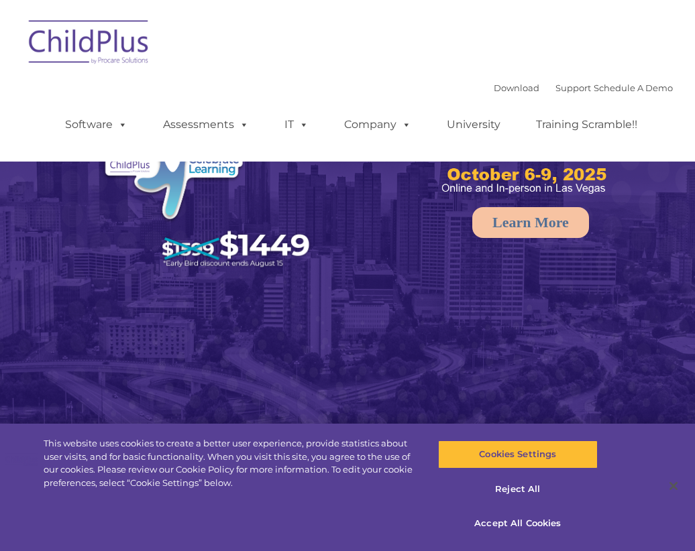
select select "MEDIUM"
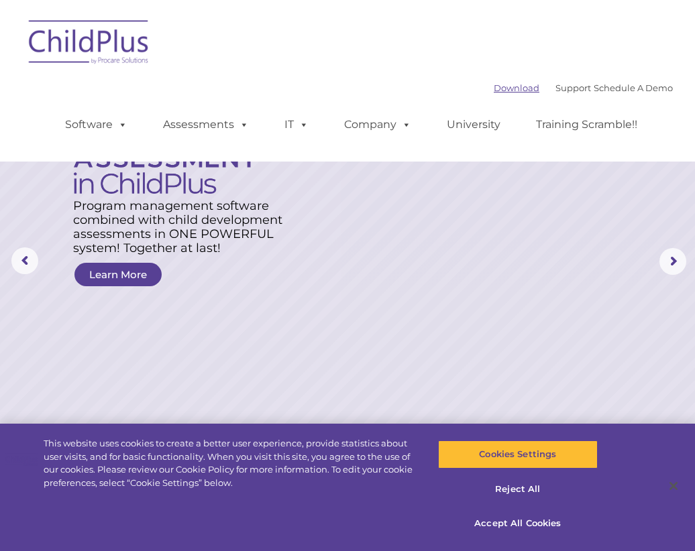
click at [497, 84] on link "Download" at bounding box center [517, 88] width 46 height 11
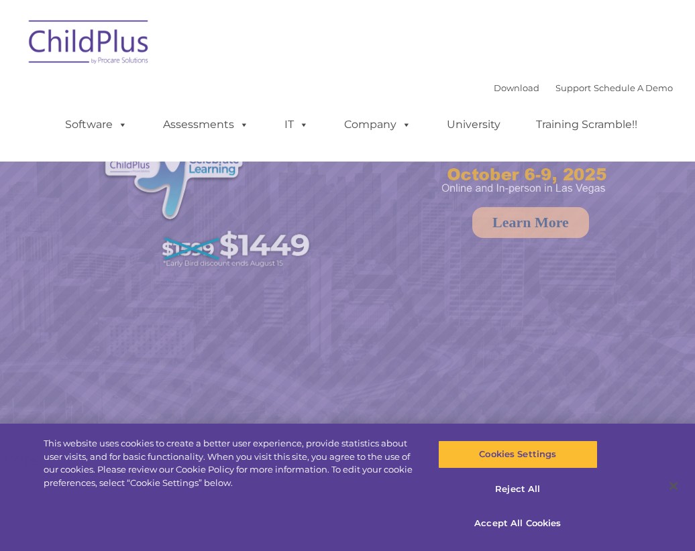
select select "MEDIUM"
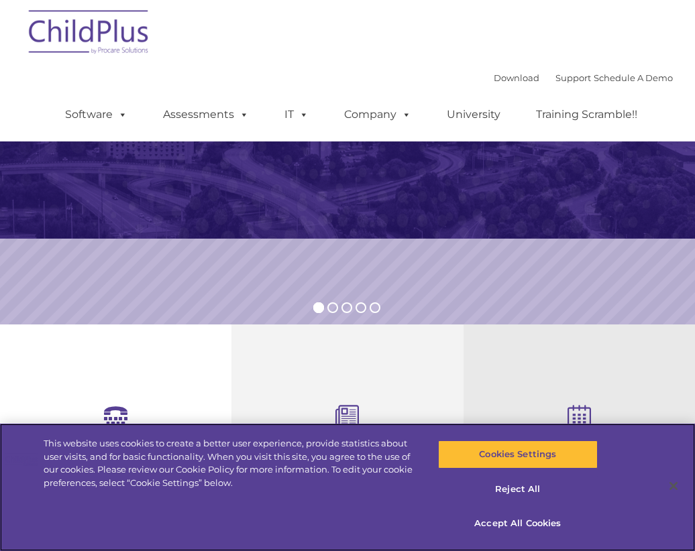
scroll to position [204, 0]
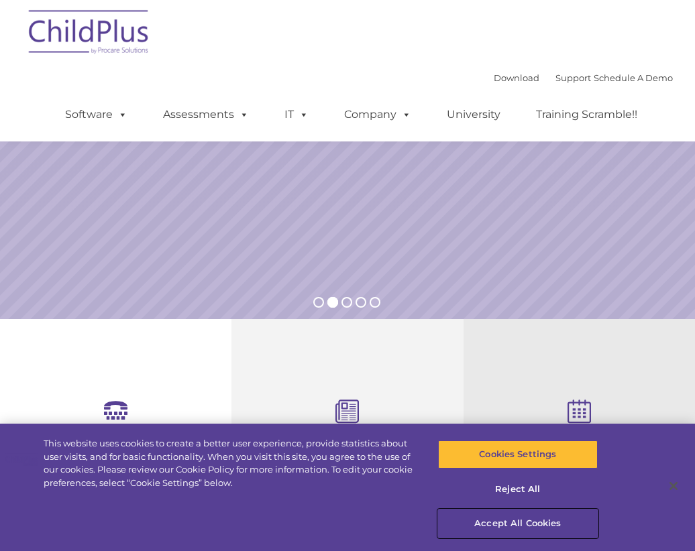
click at [504, 521] on button "Accept All Cookies" at bounding box center [518, 524] width 160 height 28
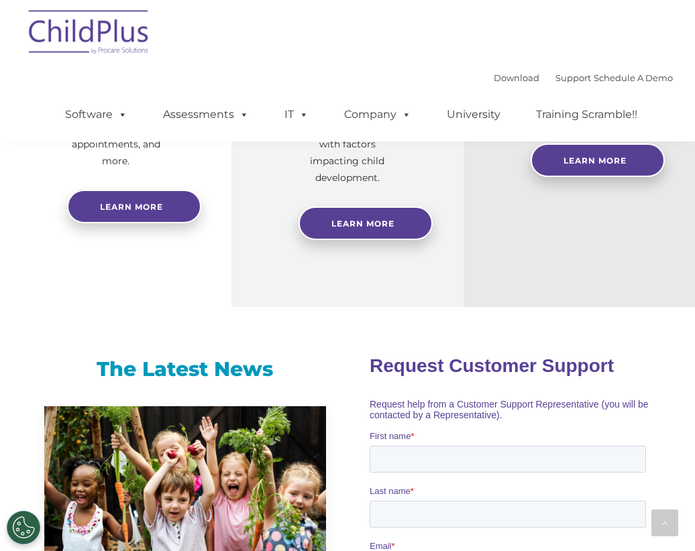
scroll to position [720, 0]
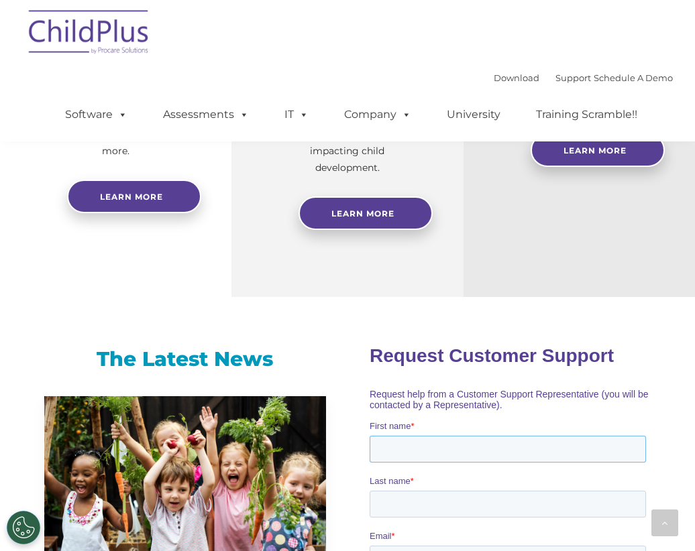
click at [429, 444] on input "First name *" at bounding box center [507, 448] width 276 height 27
type input "Lili"
click at [551, 490] on input "Last name *" at bounding box center [507, 503] width 276 height 27
type input "Rodriguez"
click at [397, 545] on input "Email *" at bounding box center [507, 558] width 276 height 27
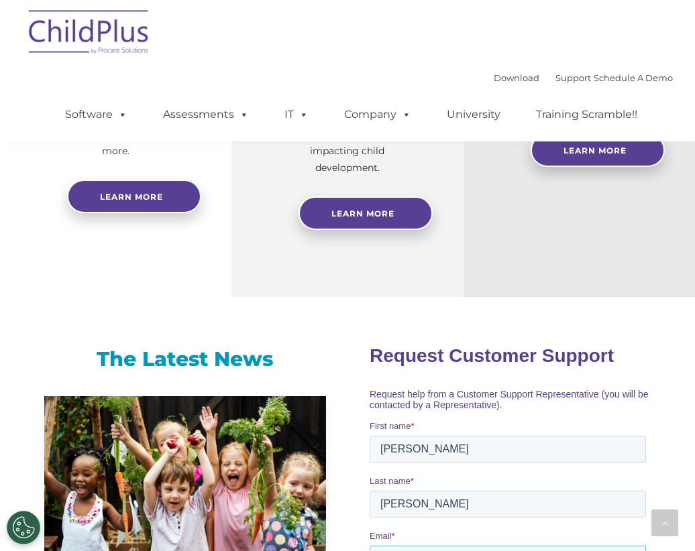
type input "lrofriguez2@family-service.org"
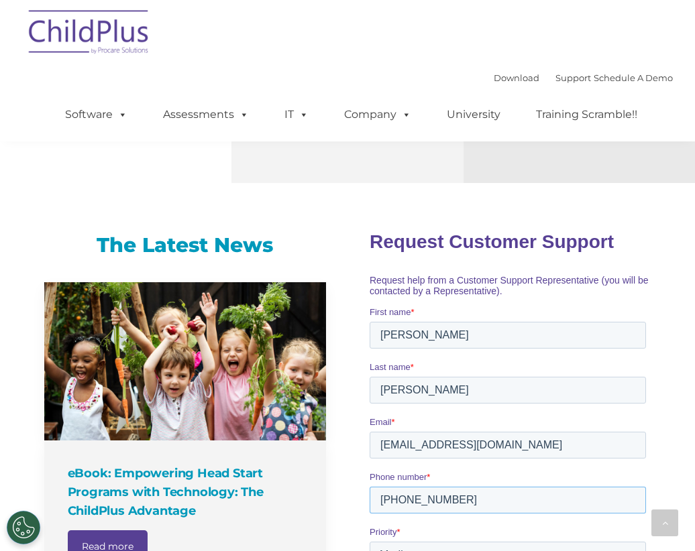
scroll to position [854, 0]
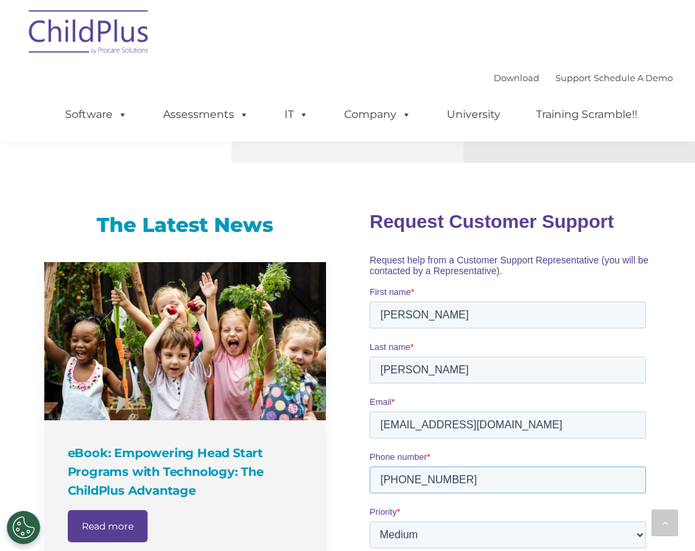
type input "210-861-7795"
click at [639, 521] on select "Please Select Low Medium High" at bounding box center [507, 534] width 276 height 27
select select "HIGH"
click at [369, 521] on select "Please Select Low Medium High" at bounding box center [507, 534] width 276 height 27
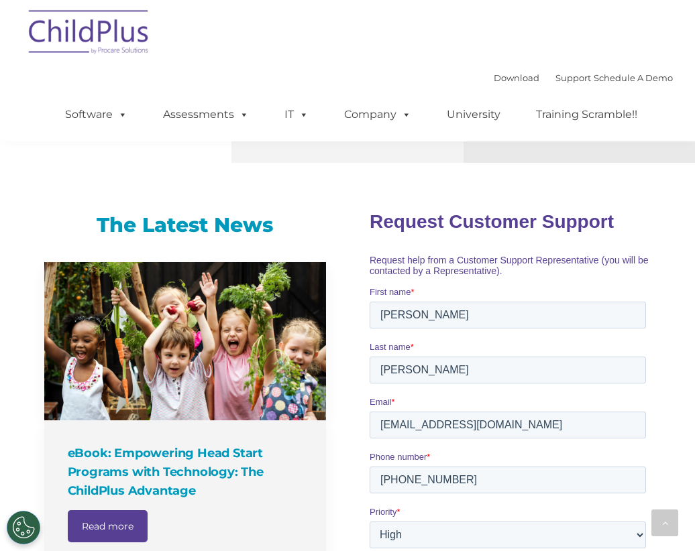
select select "Phone"
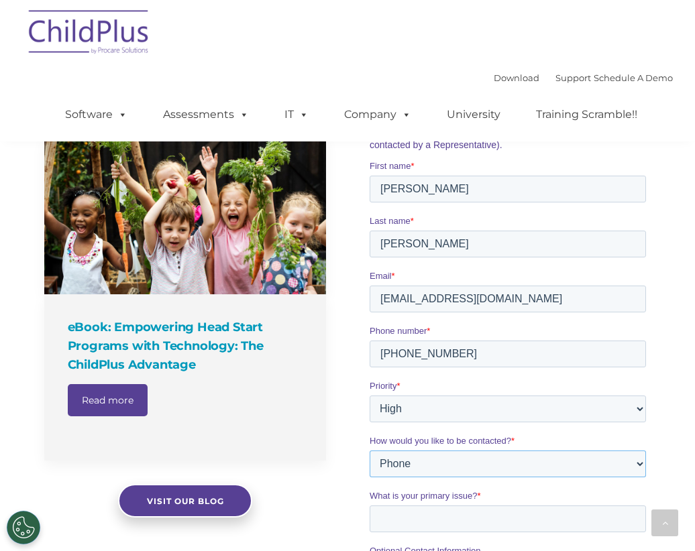
scroll to position [988, 0]
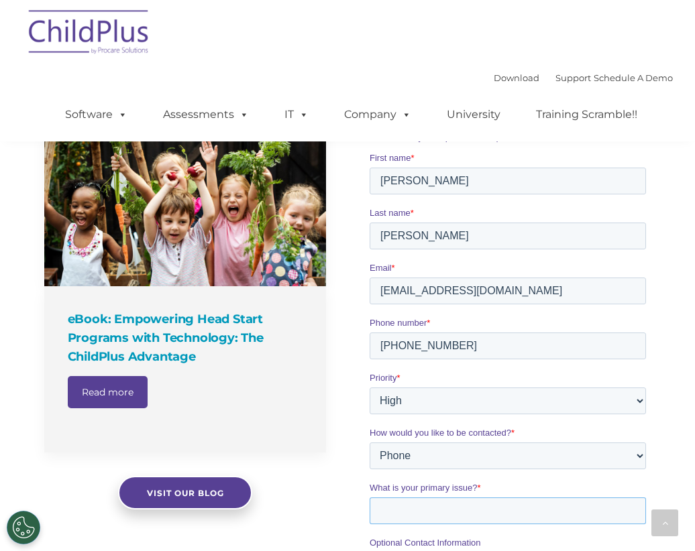
click at [468, 497] on input "What is your primary issue? *" at bounding box center [507, 510] width 276 height 27
type input "Cannot sign in"
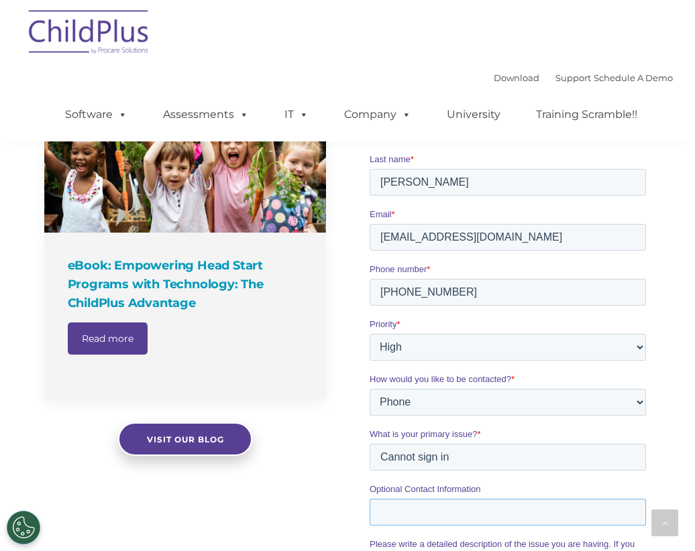
scroll to position [1122, 0]
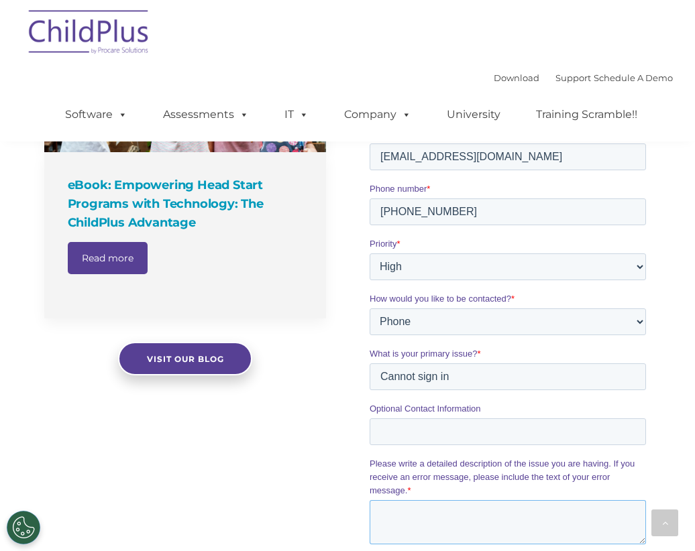
click at [411, 500] on textarea "Please write a detailed description of the issue you are having. If you receive…" at bounding box center [507, 522] width 276 height 44
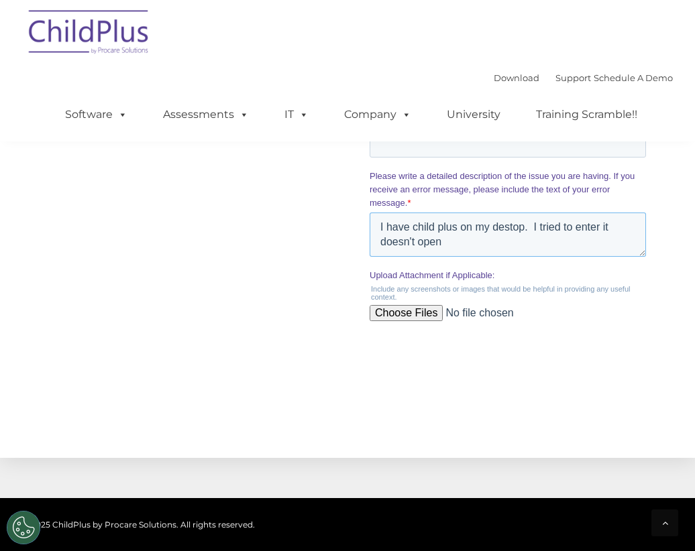
scroll to position [1411, 0]
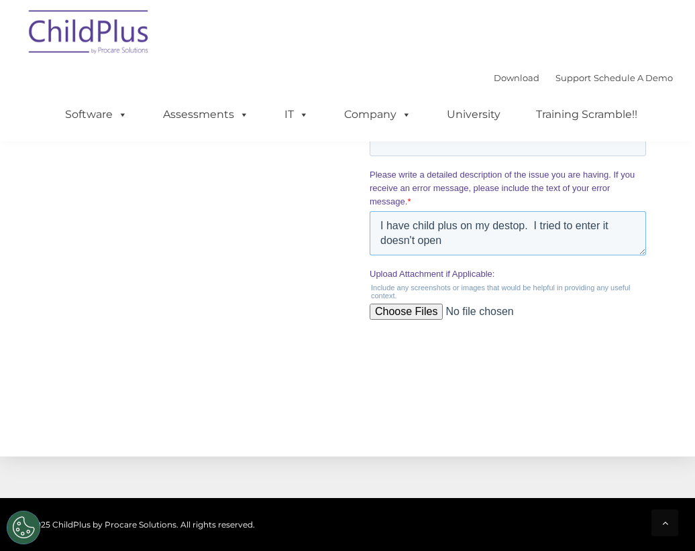
type textarea "I have child plus on my destop. I tried to enter it doesn't open"
click at [404, 366] on input "Submit" at bounding box center [399, 378] width 61 height 25
